Goal: Information Seeking & Learning: Understand process/instructions

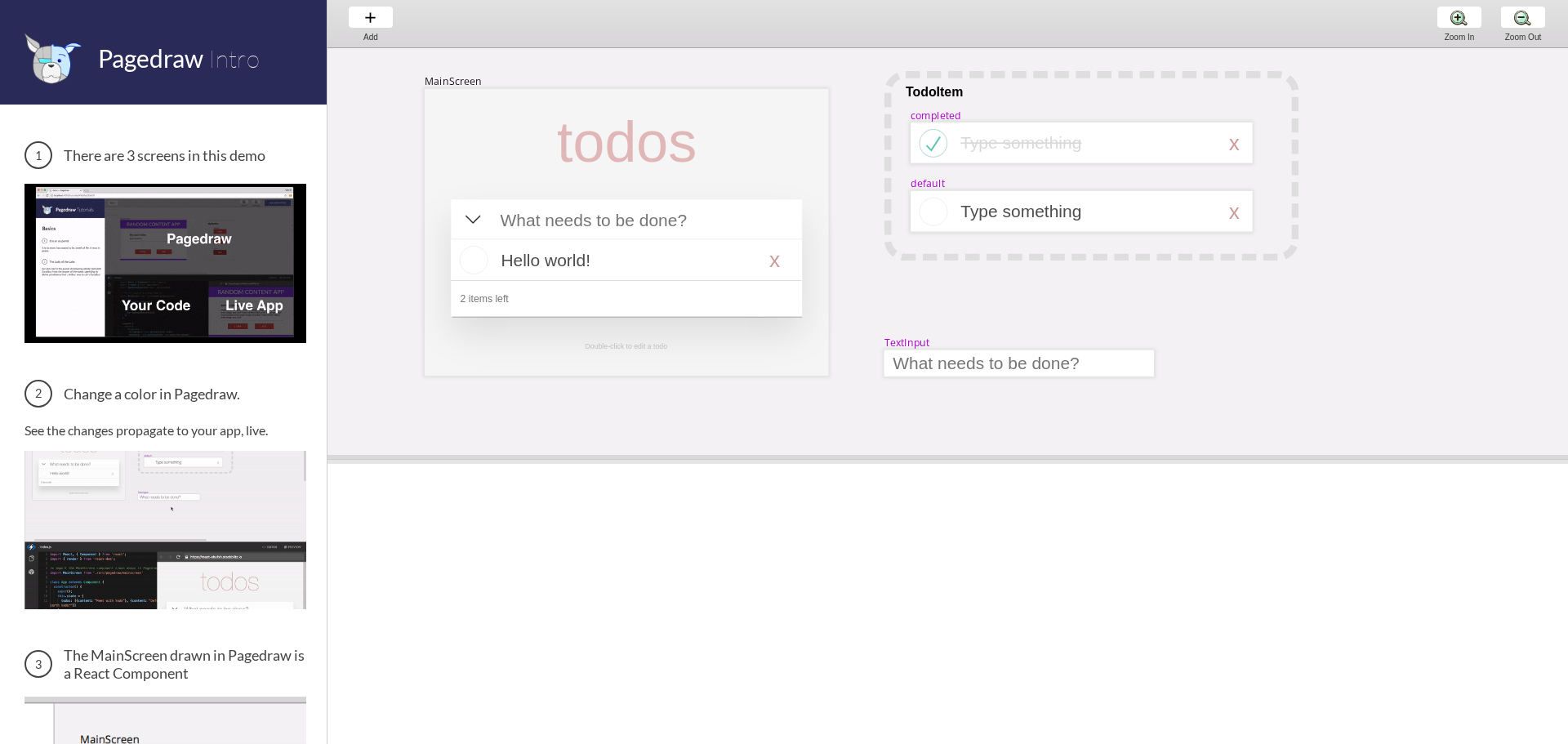
drag, startPoint x: 1020, startPoint y: 406, endPoint x: 1022, endPoint y: 456, distance: 50.0
click at [1022, 456] on span at bounding box center [947, 459] width 1240 height 9
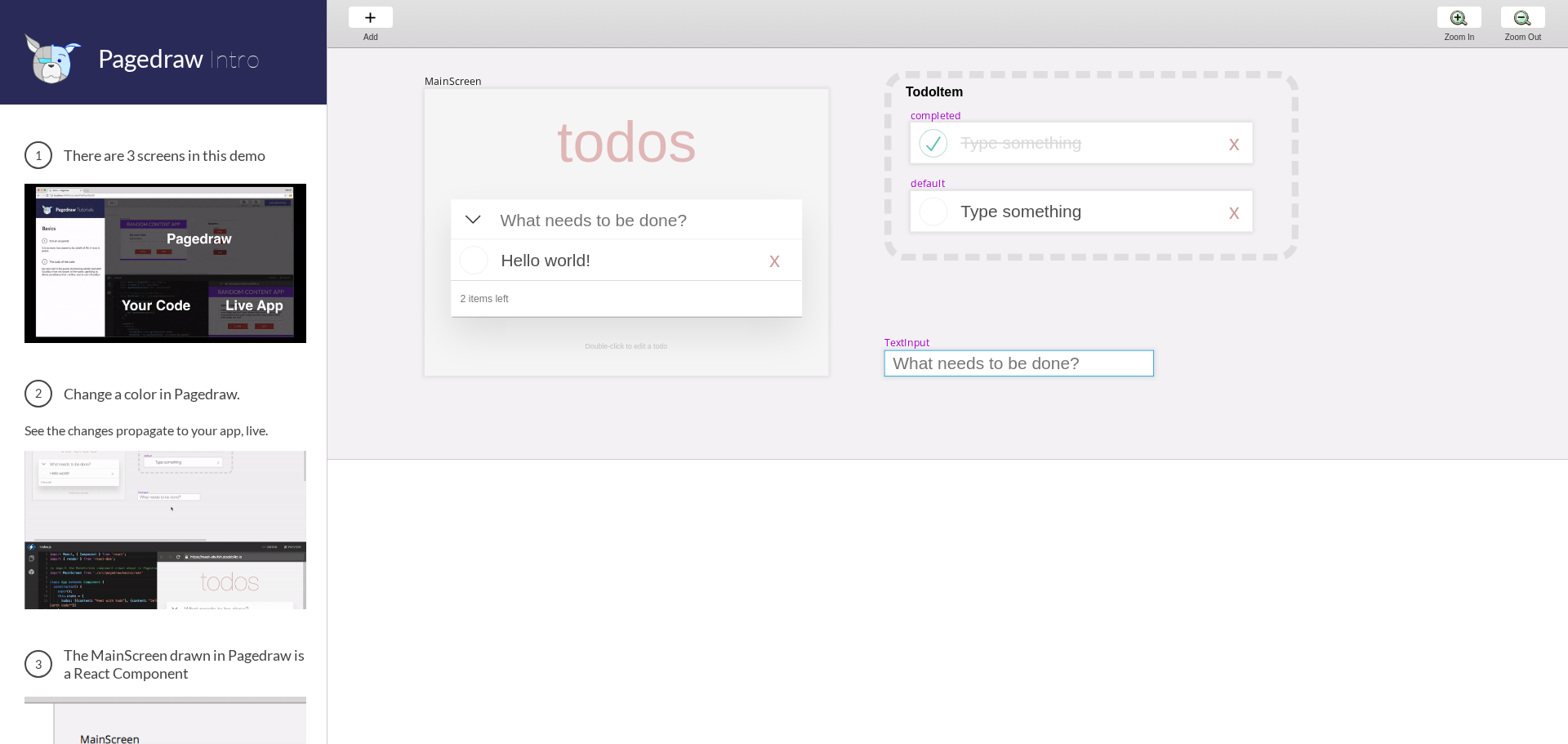
click at [977, 355] on div at bounding box center [1019, 364] width 270 height 26
select select "9"
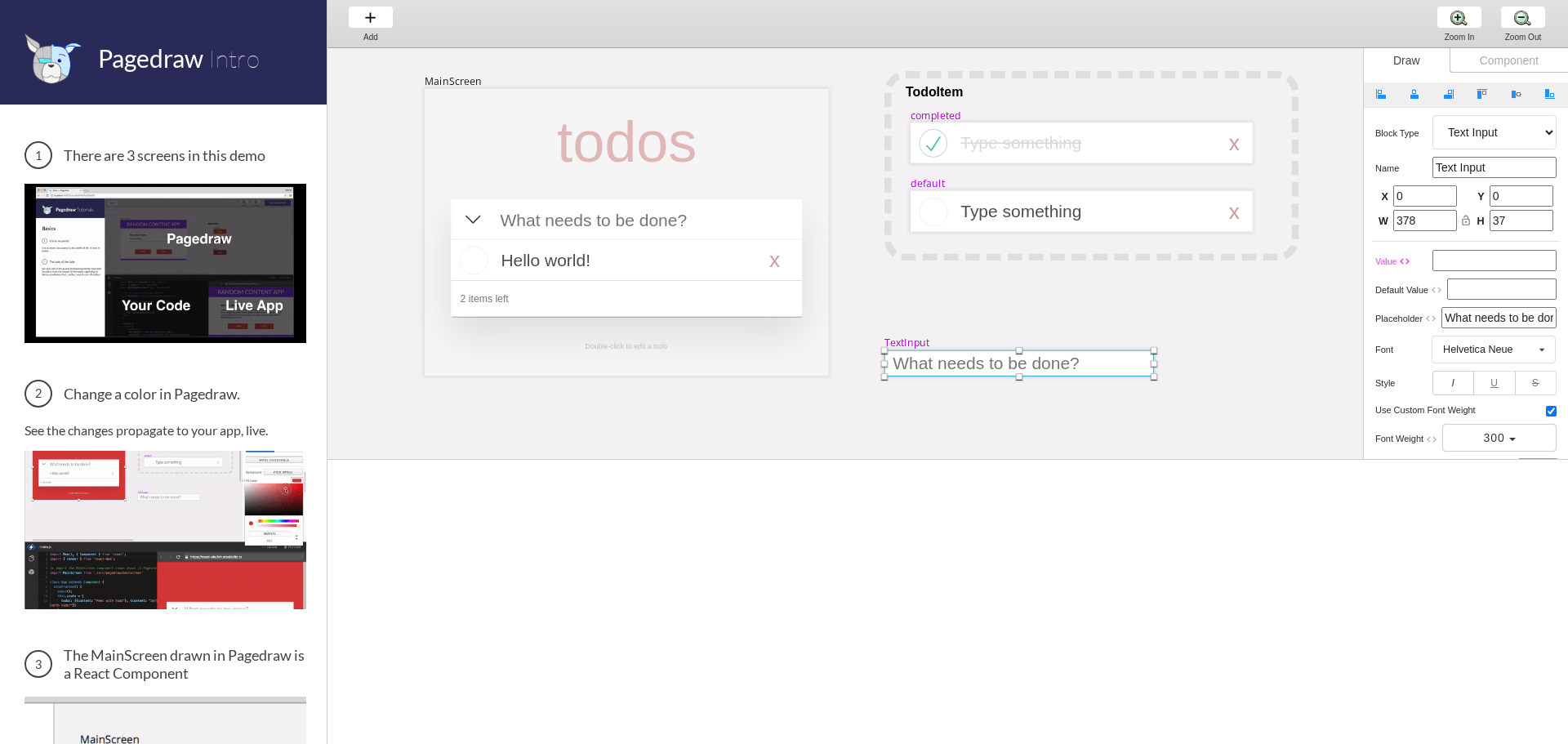
click at [926, 306] on div "MainScreen todos Hello world! x 2 items left TodoItem completed Type something …" at bounding box center [1498, 537] width 2342 height 978
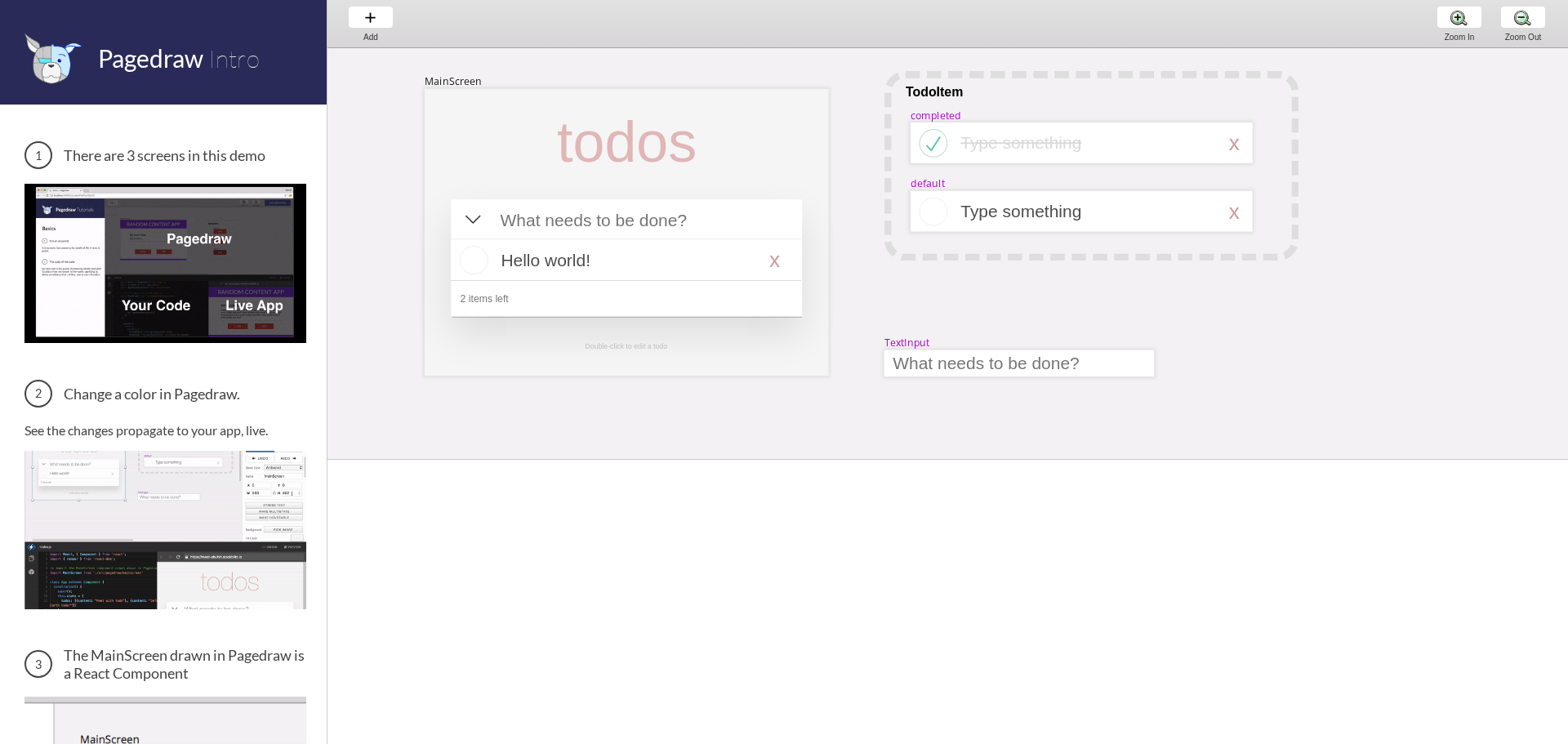
click at [109, 70] on span "Pagedraw" at bounding box center [150, 58] width 106 height 30
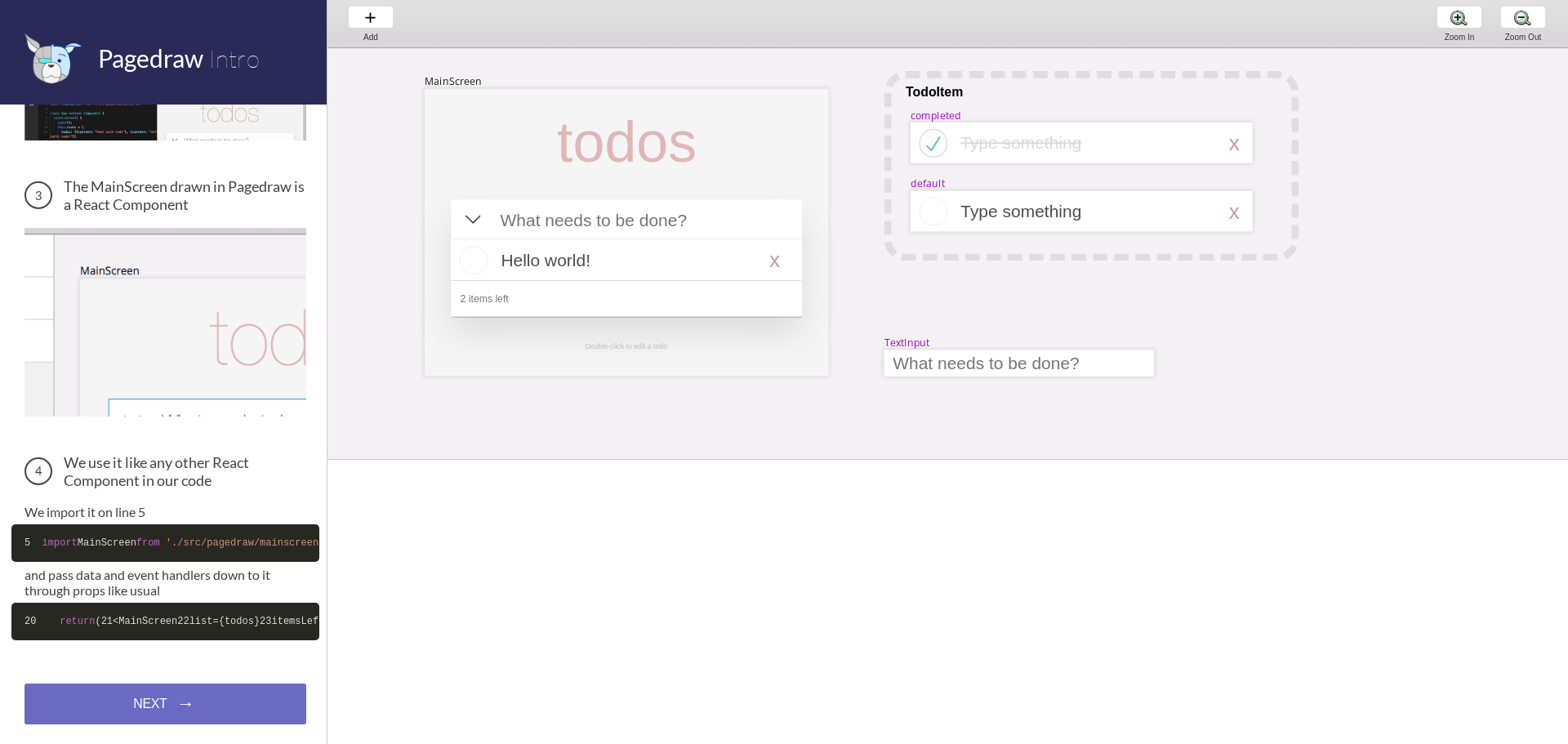
scroll to position [540, 0]
click at [187, 703] on div "NEXT → NEXT → NEXT →" at bounding box center [165, 703] width 282 height 41
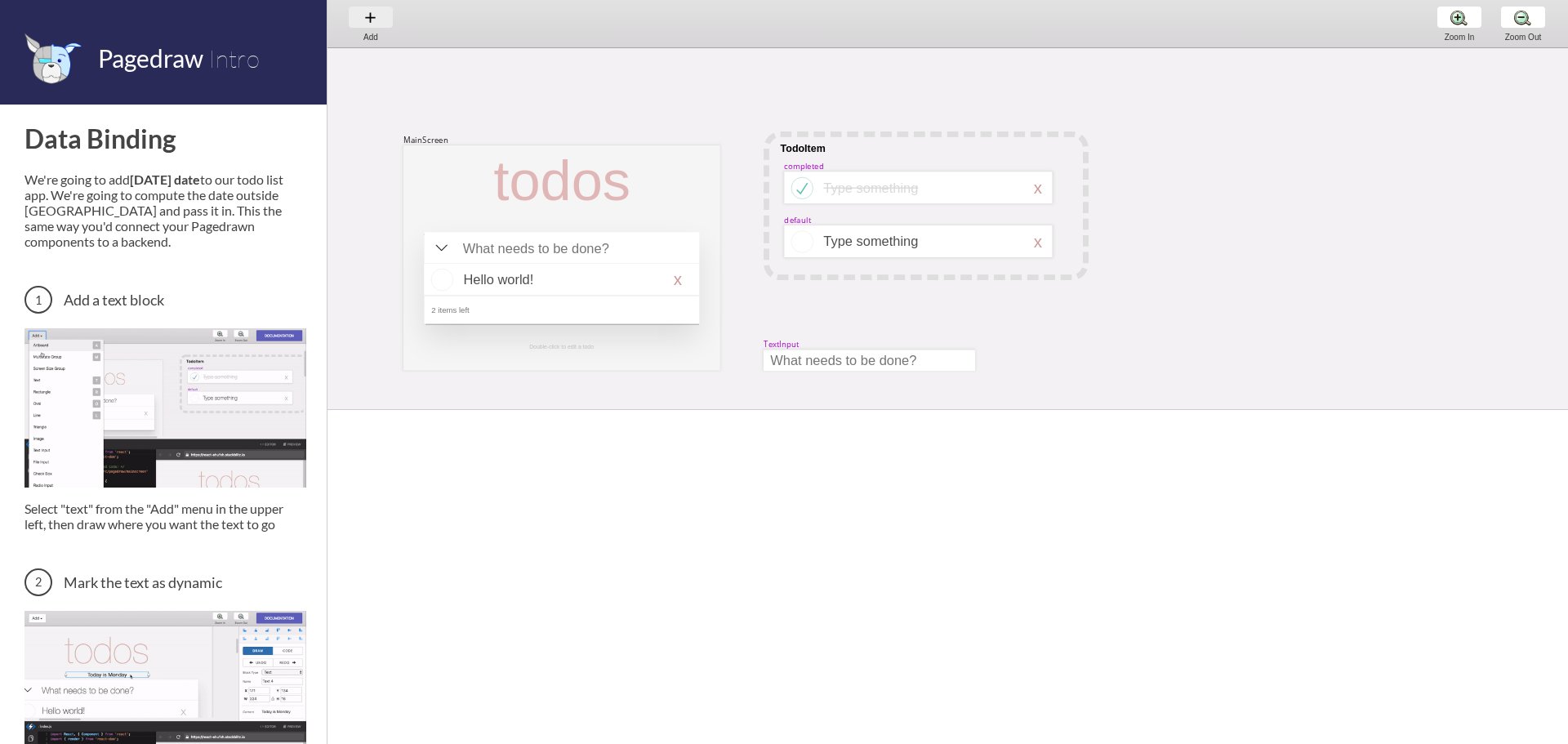
click at [388, 25] on div "Add Add Add" at bounding box center [371, 23] width 62 height 47
